Goal: Check status

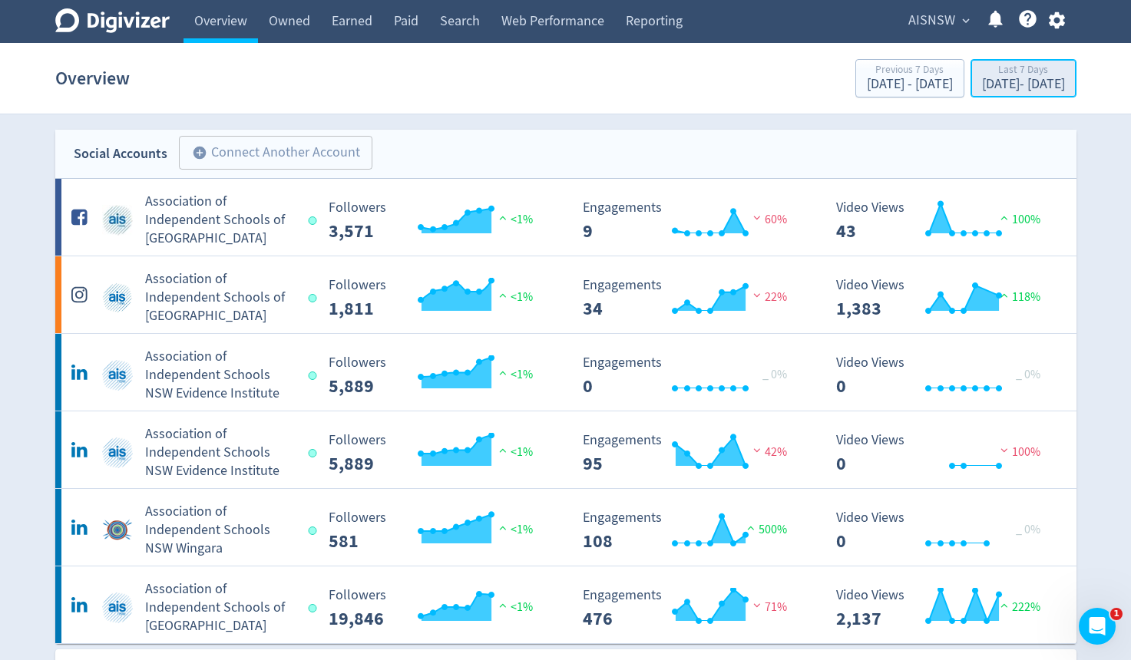
click at [982, 79] on div "Sep 4, 2025 - Sep 10, 2025" at bounding box center [1023, 85] width 83 height 14
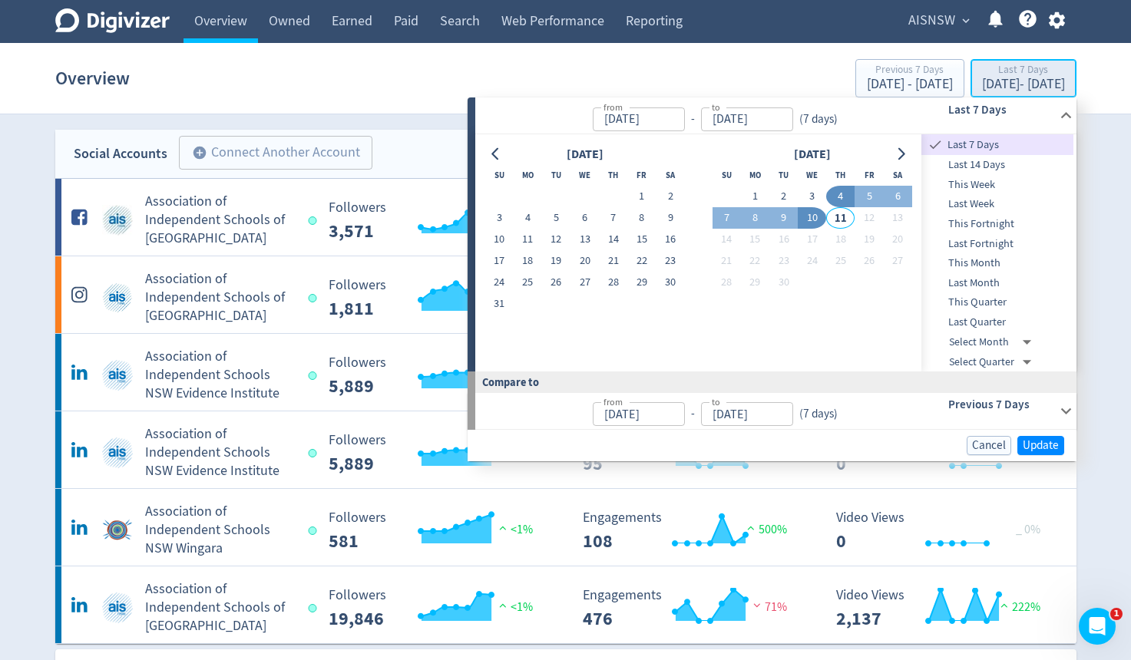
type input "Sep 04, 2025"
type input "[DATE]"
type input "Sep 03, 2025"
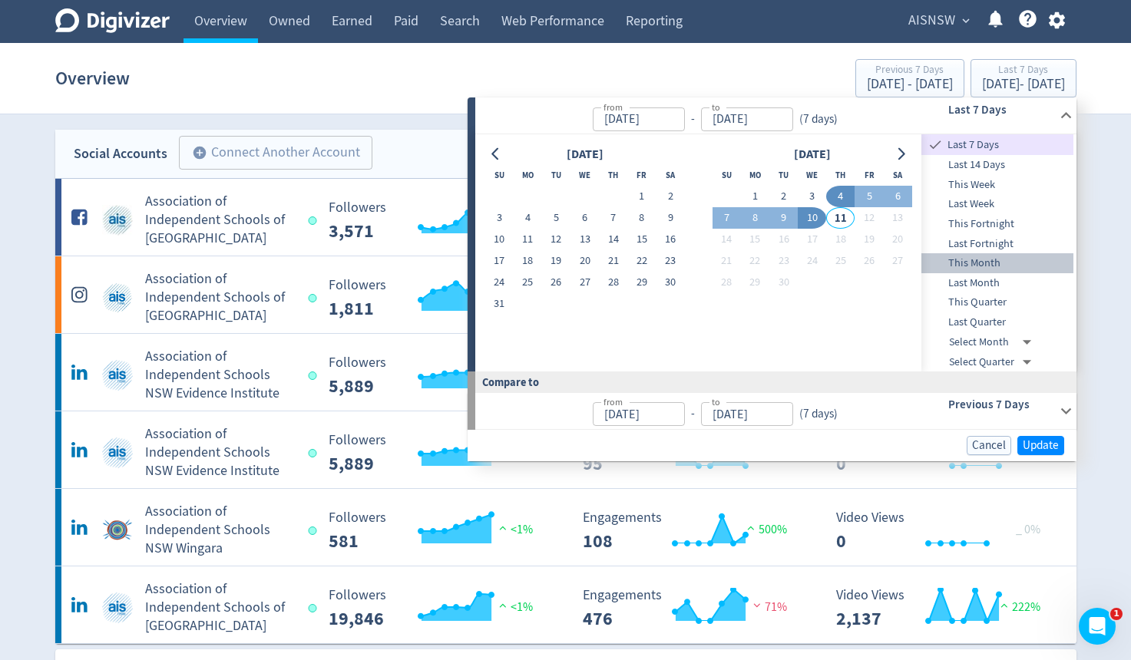
click at [970, 256] on span "This Month" at bounding box center [997, 263] width 152 height 17
type input "Sep 01, 2025"
type input "Aug 01, 2025"
type input "Aug 10, 2025"
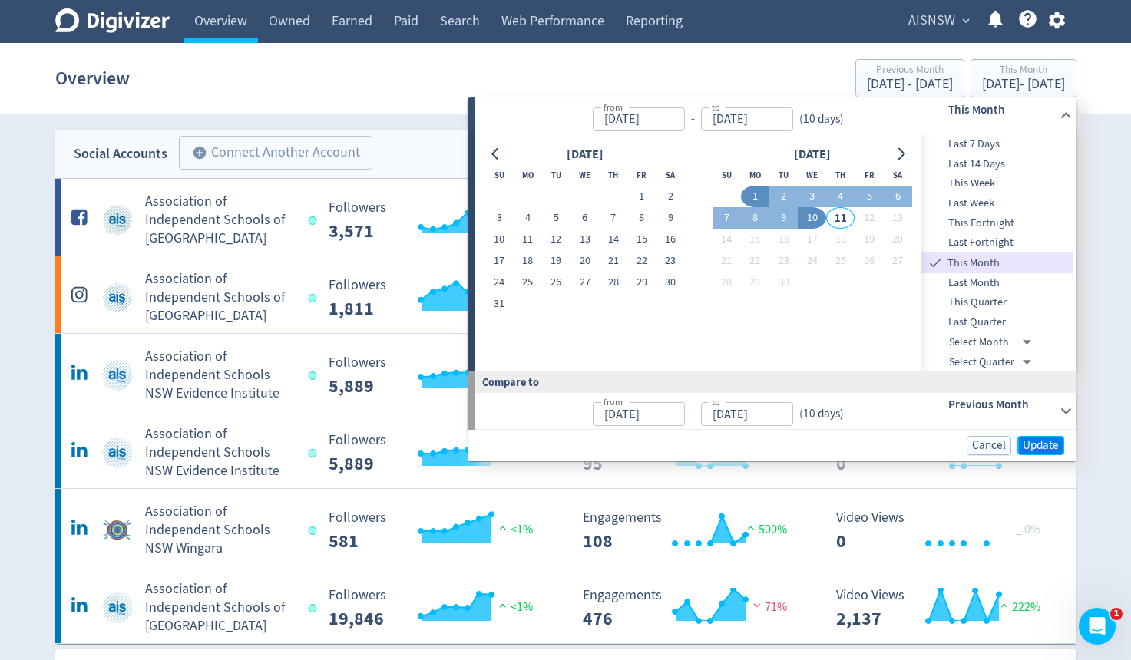
click at [1046, 441] on span "Update" at bounding box center [1041, 446] width 36 height 12
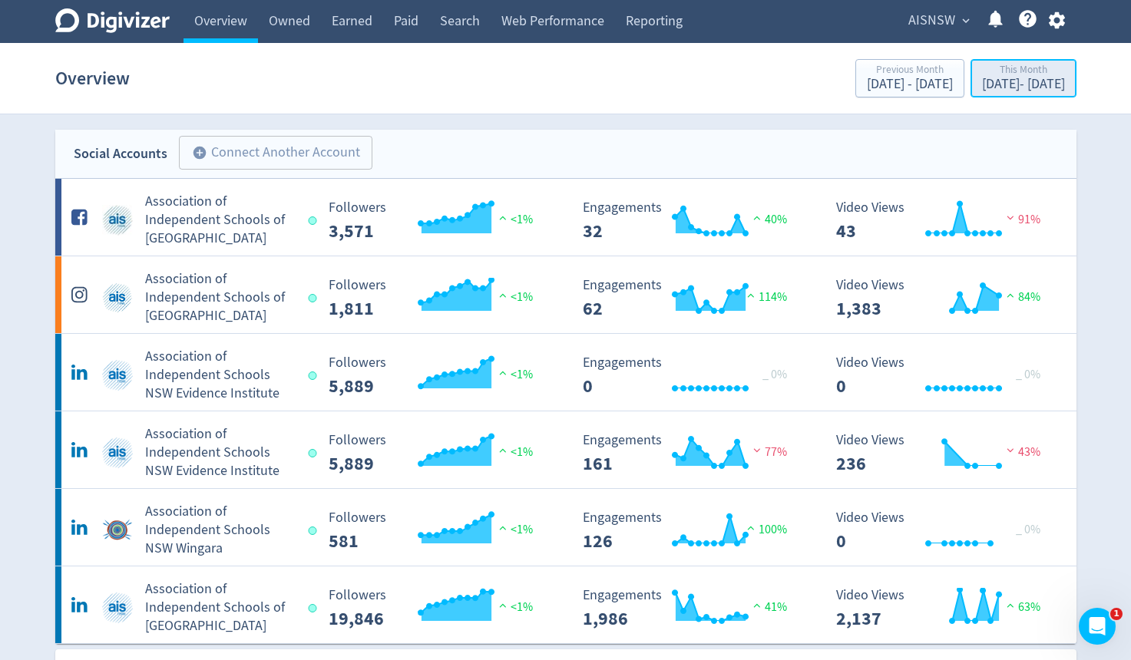
click at [1012, 82] on div "Sep 1, 2025 - Sep 10, 2025" at bounding box center [1023, 85] width 83 height 14
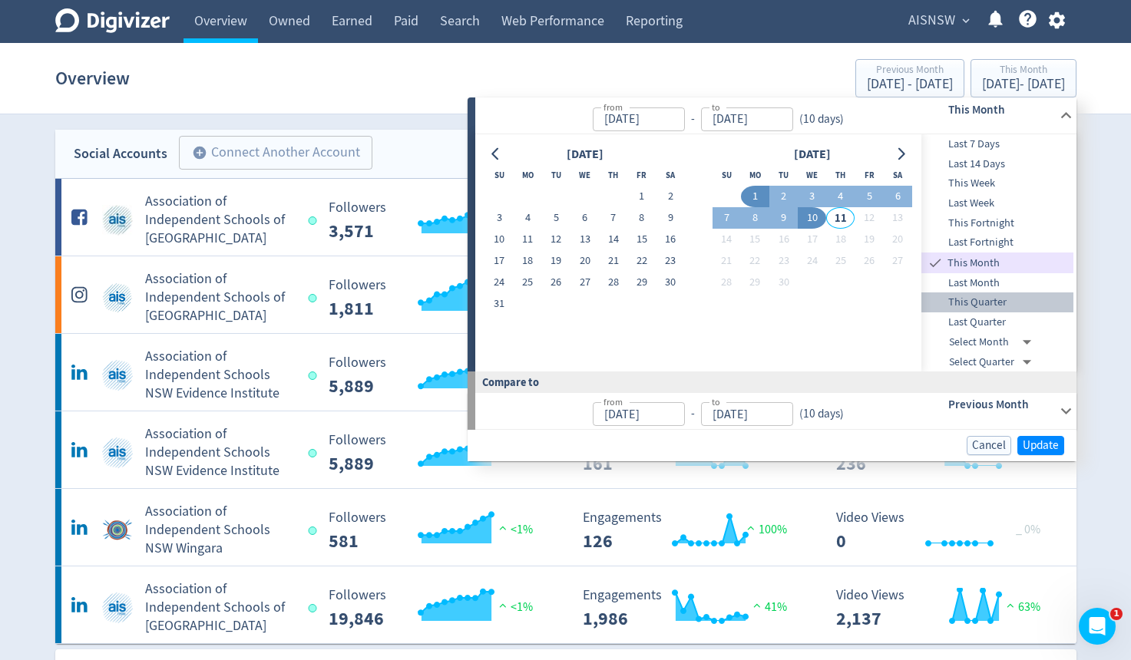
click at [1001, 297] on span "This Quarter" at bounding box center [997, 302] width 152 height 17
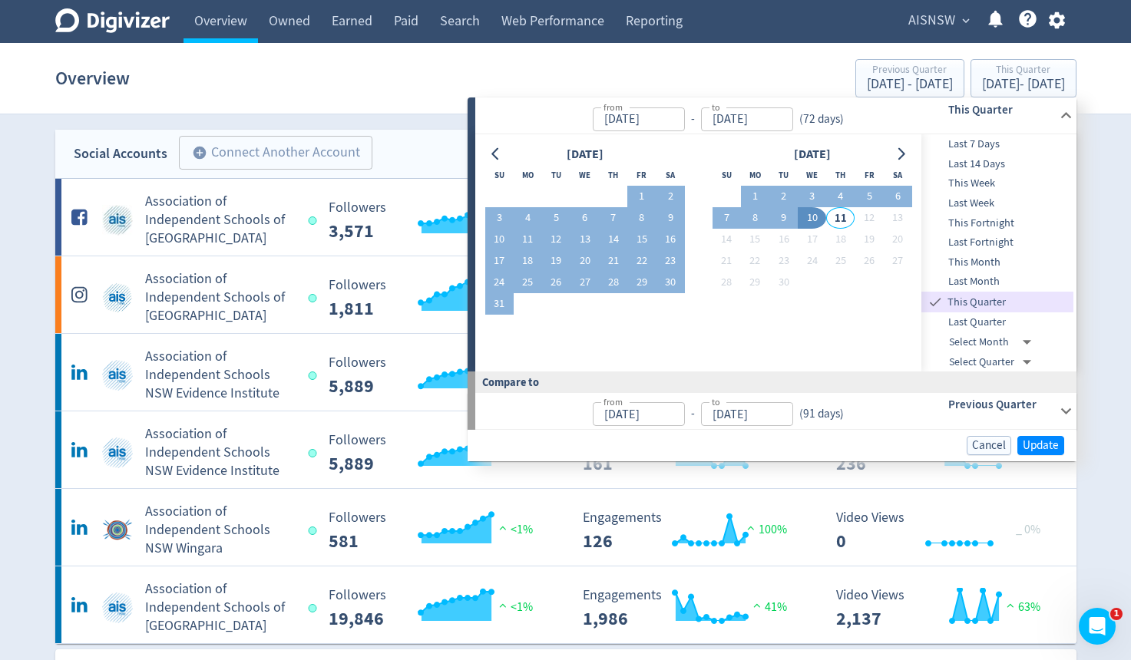
type input "Jul 01, 2025"
type input "Apr 01, 2025"
type input "Jun 30, 2025"
click at [1058, 440] on span "Update" at bounding box center [1041, 446] width 36 height 12
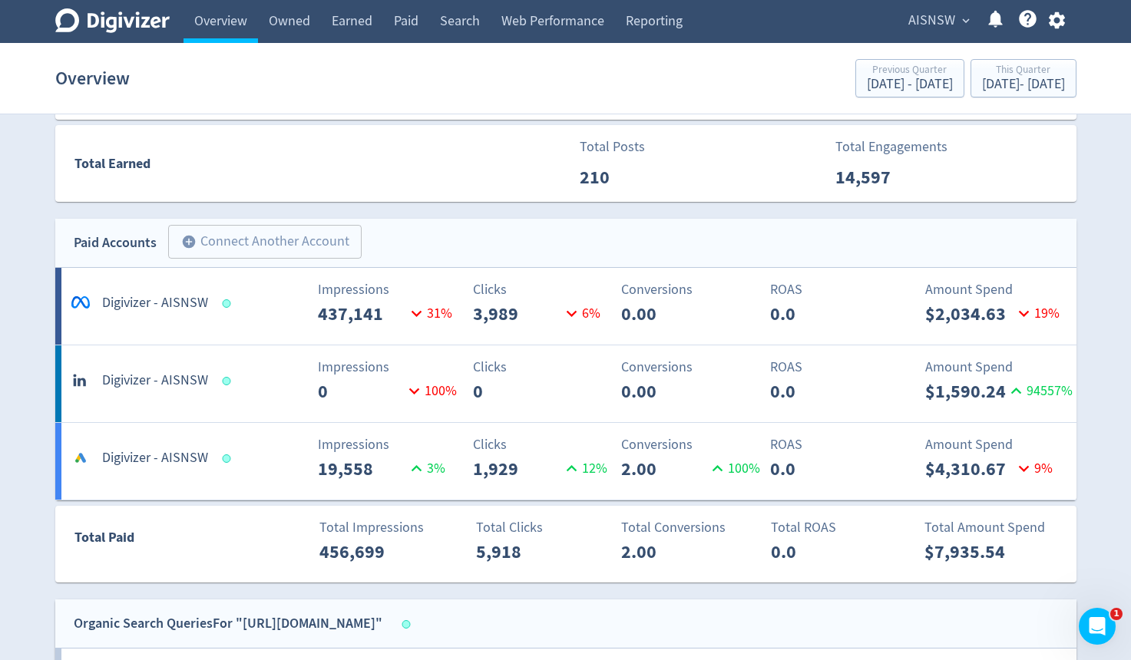
scroll to position [614, 0]
